Goal: Information Seeking & Learning: Learn about a topic

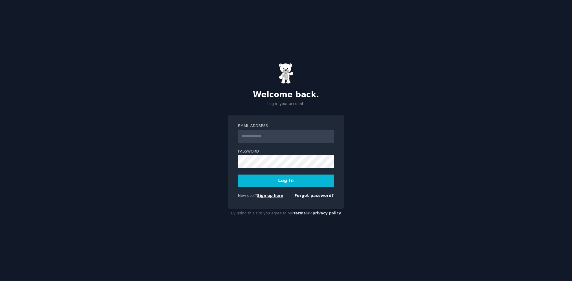
click at [265, 197] on link "Sign up here" at bounding box center [270, 196] width 26 height 4
click at [274, 136] on input "Email Address" at bounding box center [286, 136] width 96 height 13
drag, startPoint x: 202, startPoint y: 144, endPoint x: 217, endPoint y: 159, distance: 21.3
click at [203, 146] on div "Welcome back. Log in your account. Email Address Password Log In New user? Sign…" at bounding box center [286, 140] width 572 height 281
click at [266, 197] on link "Sign up here" at bounding box center [270, 196] width 26 height 4
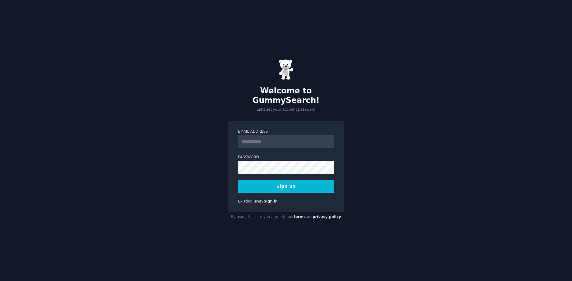
click at [255, 141] on input "Email Address" at bounding box center [286, 142] width 96 height 13
type input "**********"
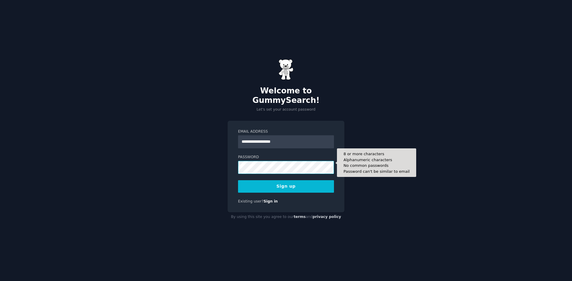
click at [238, 180] on button "Sign up" at bounding box center [286, 186] width 96 height 13
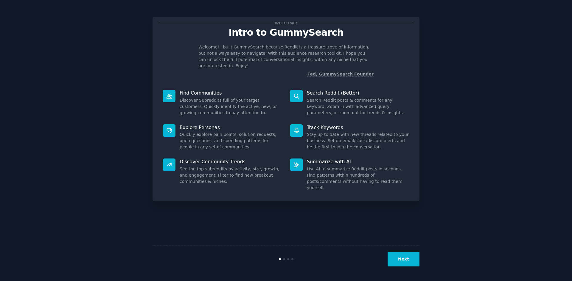
click at [401, 263] on button "Next" at bounding box center [403, 259] width 32 height 15
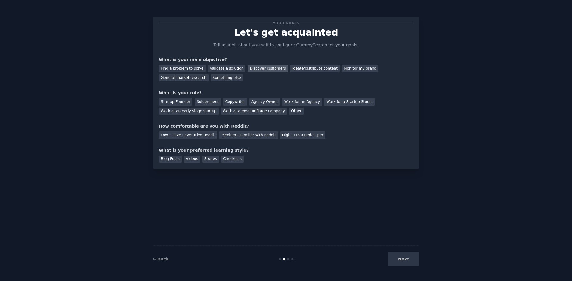
click at [267, 70] on div "Discover customers" at bounding box center [267, 68] width 40 height 7
click at [208, 74] on div "General market research" at bounding box center [184, 77] width 50 height 7
click at [174, 101] on div "Startup Founder" at bounding box center [176, 101] width 34 height 7
click at [284, 137] on div "High - I'm a Reddit pro" at bounding box center [302, 135] width 45 height 7
click at [191, 160] on div "Videos" at bounding box center [192, 159] width 16 height 7
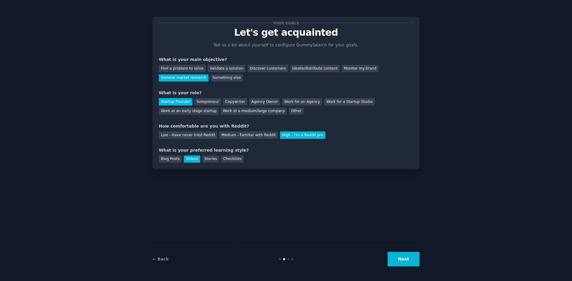
click at [407, 255] on button "Next" at bounding box center [403, 259] width 32 height 15
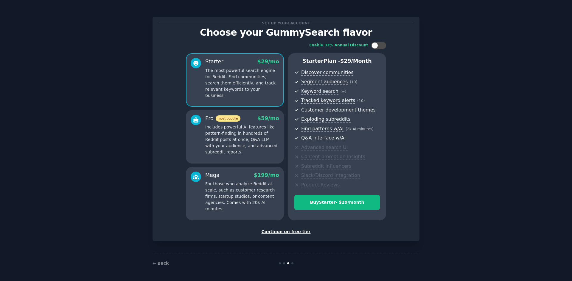
click at [285, 233] on div "Continue on free tier" at bounding box center [286, 232] width 254 height 6
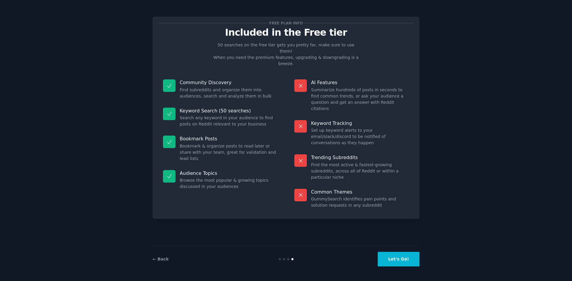
click at [393, 260] on button "Let's Go!" at bounding box center [399, 259] width 42 height 15
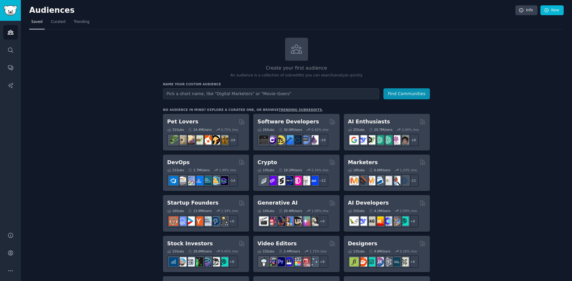
click at [202, 94] on input "text" at bounding box center [271, 93] width 216 height 11
type input "Apex Legends"
click at [383, 88] on button "Find Communities" at bounding box center [406, 93] width 46 height 11
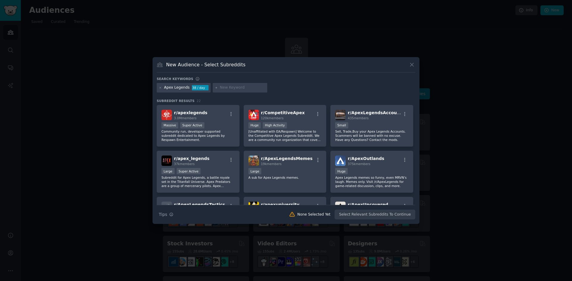
click at [413, 66] on icon at bounding box center [412, 65] width 6 height 6
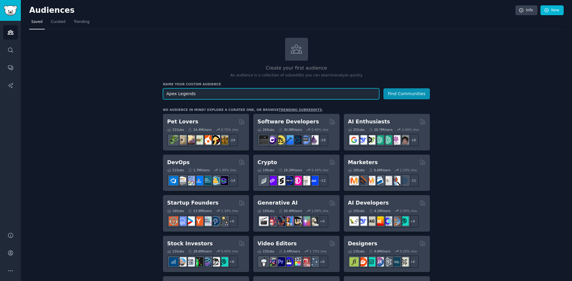
drag, startPoint x: 217, startPoint y: 98, endPoint x: 92, endPoint y: 96, distance: 125.1
type input "Controller"
click at [383, 88] on button "Find Communities" at bounding box center [406, 93] width 46 height 11
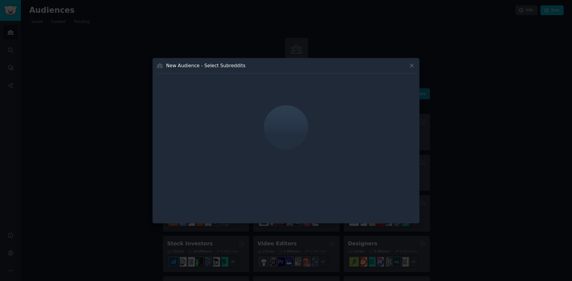
click at [412, 65] on icon at bounding box center [411, 65] width 3 height 3
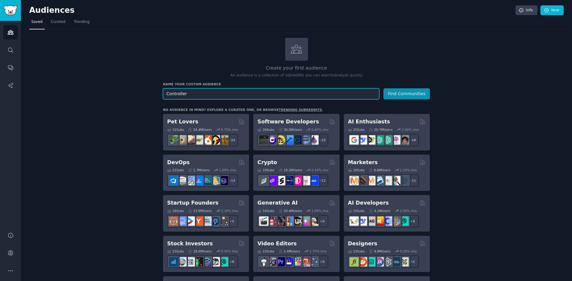
drag, startPoint x: 207, startPoint y: 96, endPoint x: 80, endPoint y: 94, distance: 126.6
type input "H"
type input "Apex Hacks"
click at [383, 88] on button "Find Communities" at bounding box center [406, 93] width 46 height 11
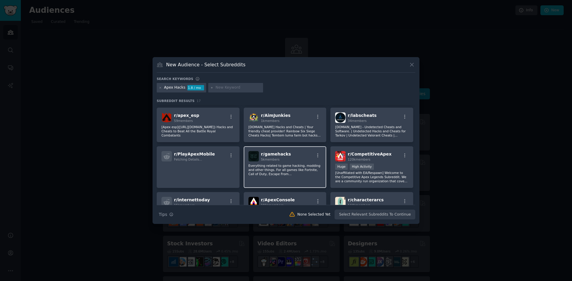
scroll to position [178, 0]
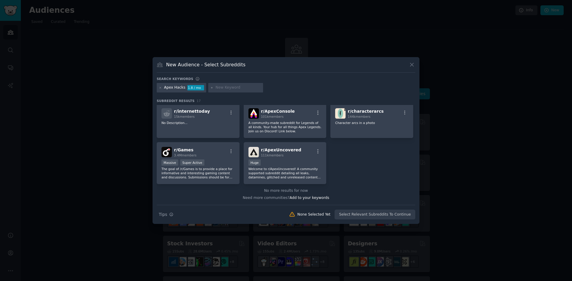
click at [412, 63] on icon at bounding box center [412, 65] width 6 height 6
